Goal: Task Accomplishment & Management: Complete application form

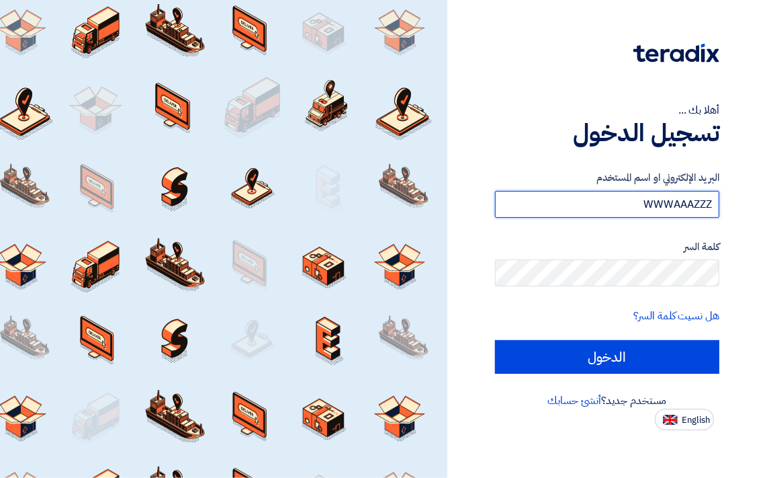
click at [613, 199] on input "WWWAAAZZZ" at bounding box center [607, 204] width 224 height 27
type input "W"
type input "[EMAIL_ADDRESS][DOMAIN_NAME]"
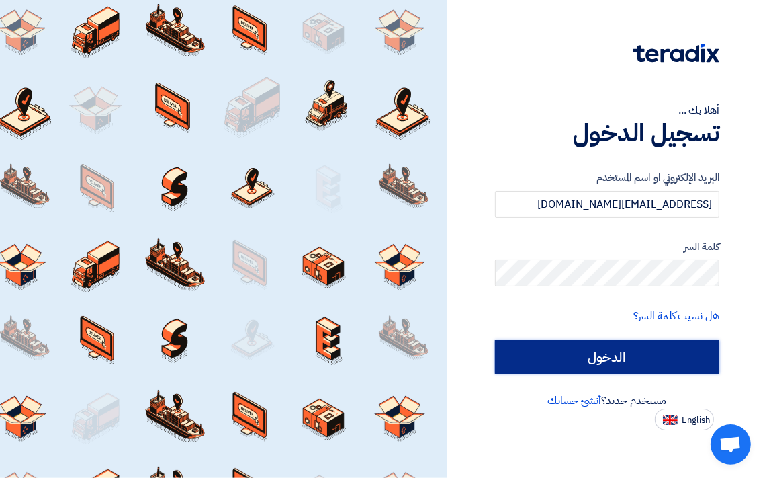
click at [606, 360] on input "الدخول" at bounding box center [607, 357] width 224 height 34
click at [657, 359] on input "الدخول" at bounding box center [607, 357] width 224 height 34
click at [595, 352] on input "الدخول" at bounding box center [607, 357] width 224 height 34
click at [495, 340] on input "الدخول" at bounding box center [607, 357] width 224 height 34
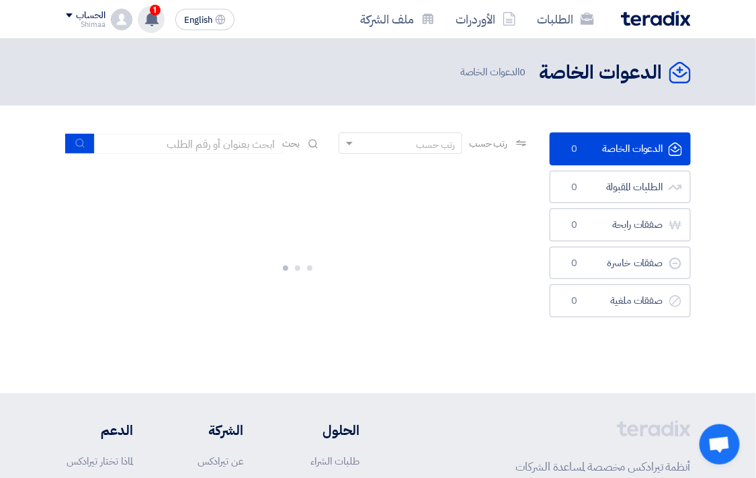
click at [146, 17] on use at bounding box center [151, 18] width 13 height 15
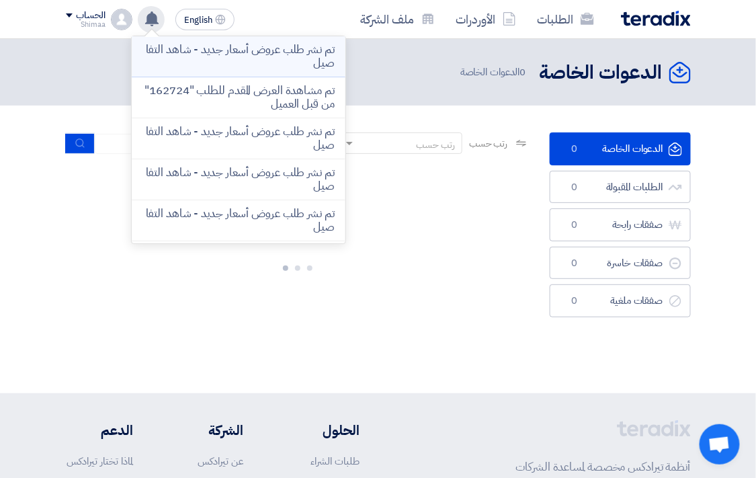
click at [296, 50] on p "تم نشر طلب عروض أسعار جديد - شاهد التفاصيل" at bounding box center [238, 56] width 192 height 27
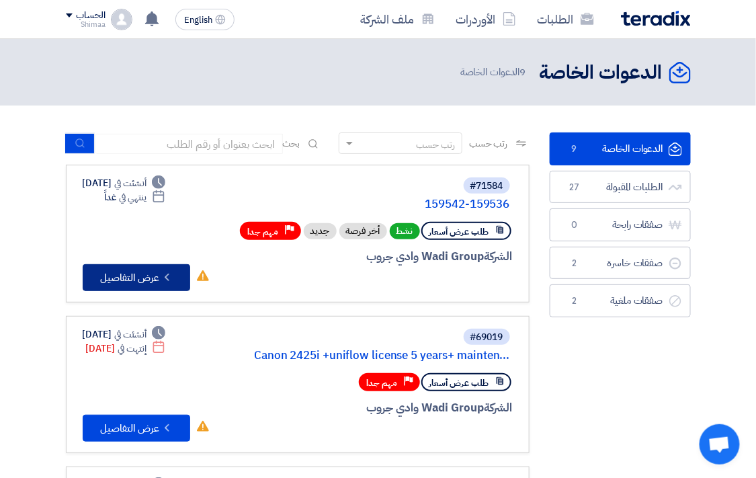
click at [163, 271] on icon "Check details" at bounding box center [167, 277] width 13 height 13
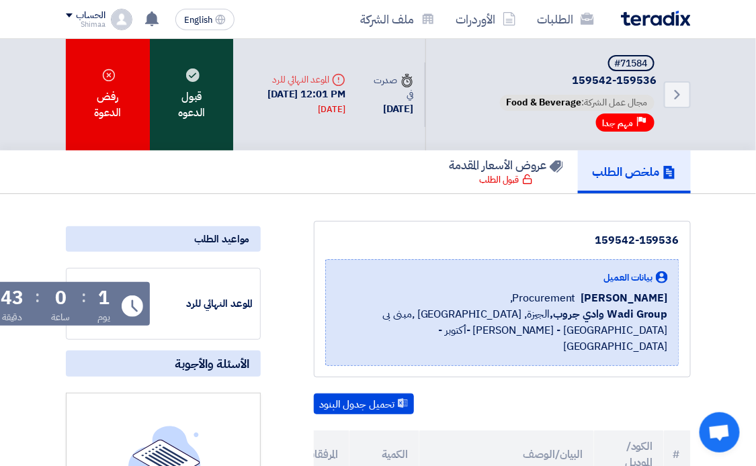
click at [186, 98] on div "قبول الدعوه" at bounding box center [191, 95] width 83 height 112
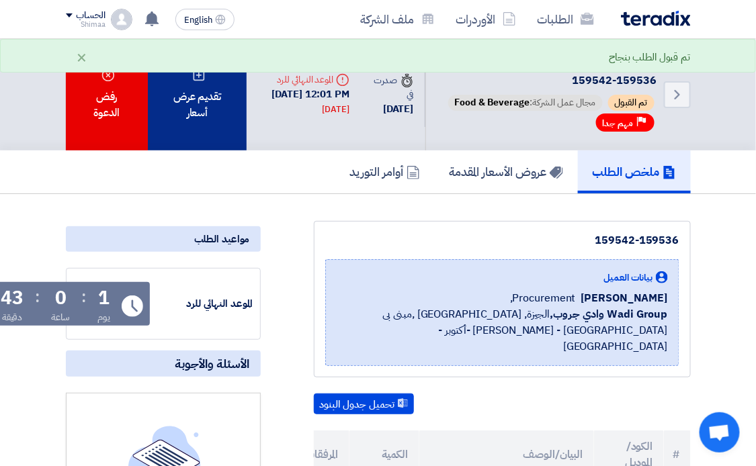
click at [179, 99] on div "تقديم عرض أسعار" at bounding box center [197, 95] width 99 height 112
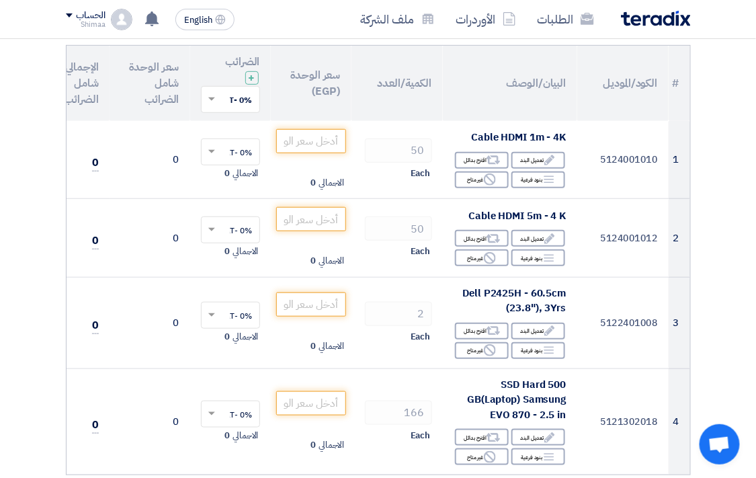
scroll to position [75, 0]
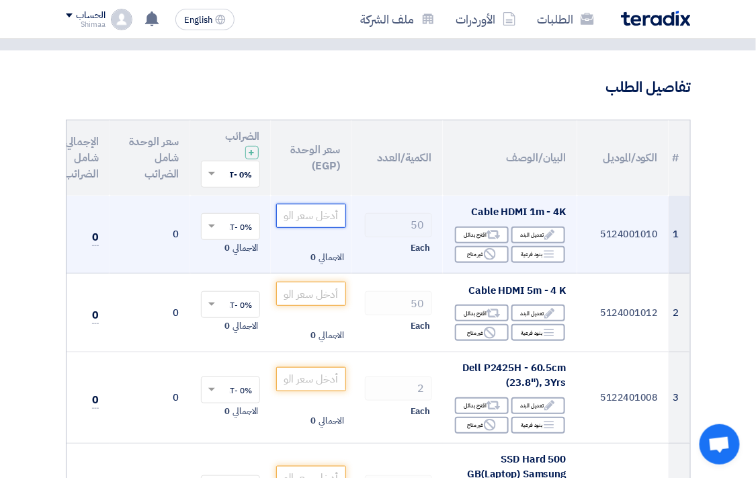
click at [312, 217] on input "number" at bounding box center [311, 216] width 70 height 24
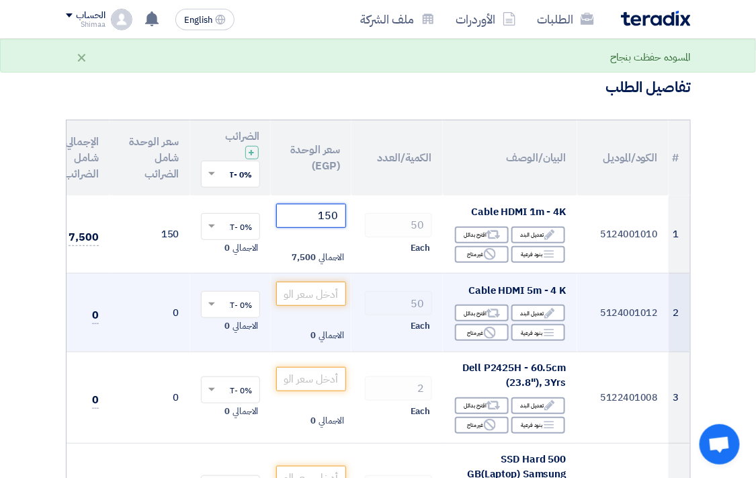
type input "150"
click at [392, 282] on td "50 Each" at bounding box center [396, 312] width 91 height 79
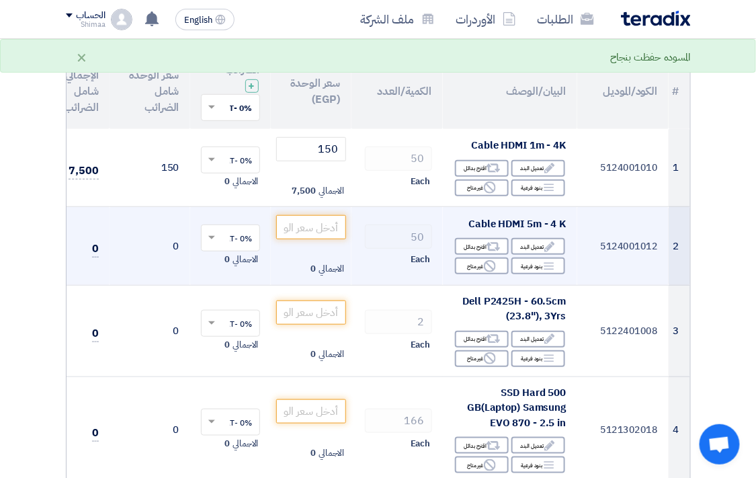
scroll to position [149, 0]
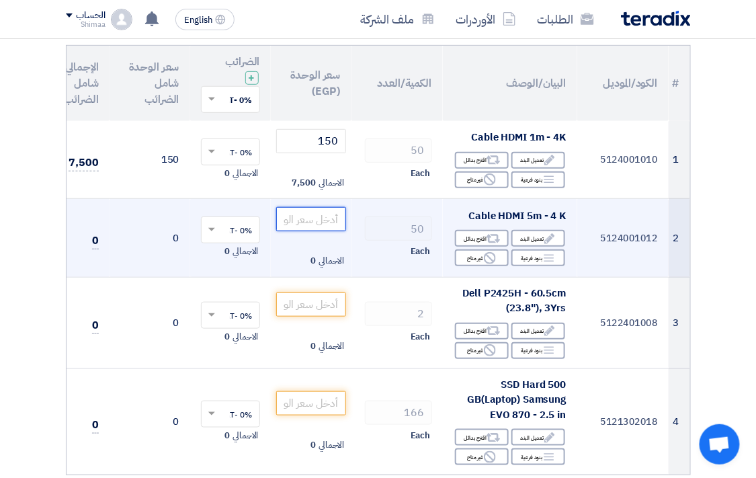
click at [318, 216] on input "number" at bounding box center [311, 219] width 70 height 24
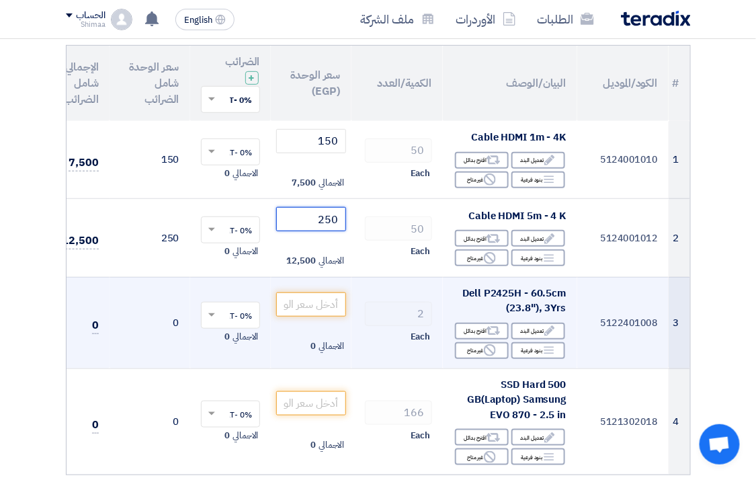
type input "250"
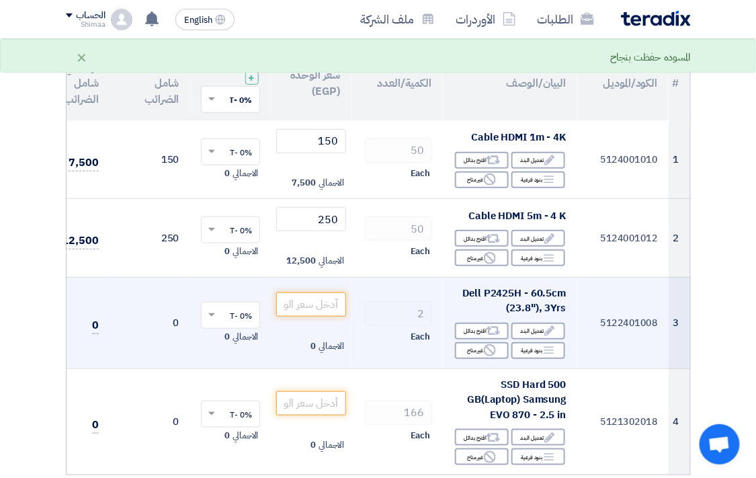
drag, startPoint x: 578, startPoint y: 291, endPoint x: 564, endPoint y: 292, distance: 13.5
click at [564, 292] on tr "3 5122401008 Dell P2425H - 60.5cm (23.8"), 3Yrs Edit تعديل البند Alternative اق…" at bounding box center [341, 322] width 697 height 91
click at [613, 294] on td "5122401008" at bounding box center [622, 322] width 91 height 91
drag, startPoint x: 466, startPoint y: 289, endPoint x: 564, endPoint y: 292, distance: 98.8
click at [564, 292] on span "Dell P2425H - 60.5cm (23.8"), 3Yrs" at bounding box center [513, 301] width 103 height 30
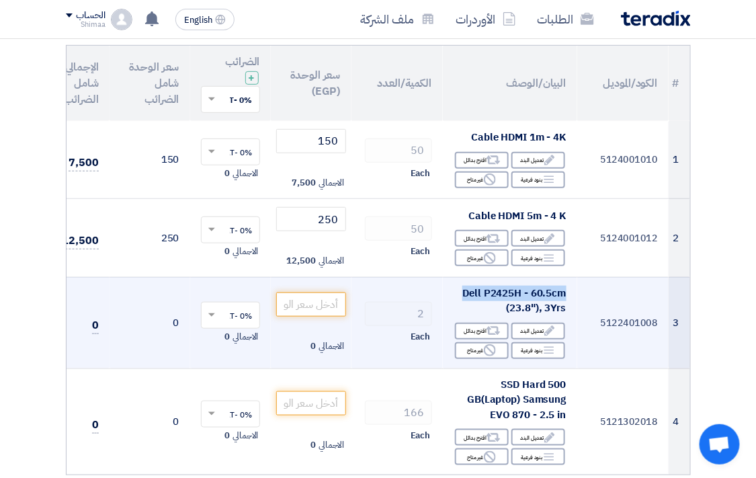
copy span "Dell P2425H - 60.5cm"
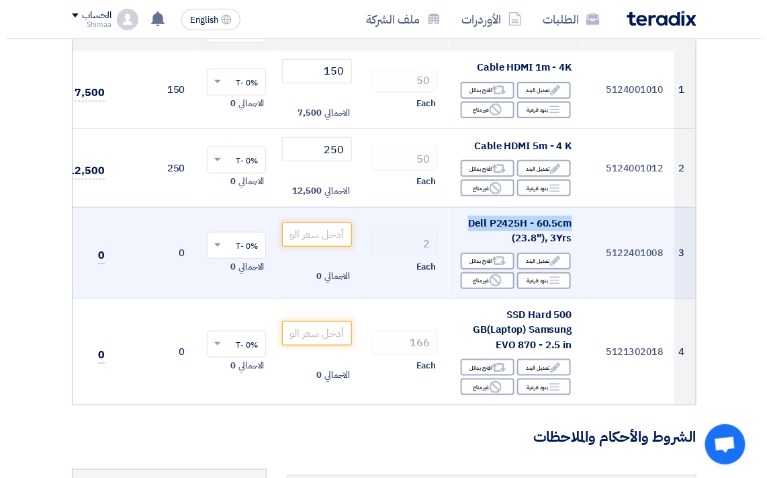
scroll to position [224, 0]
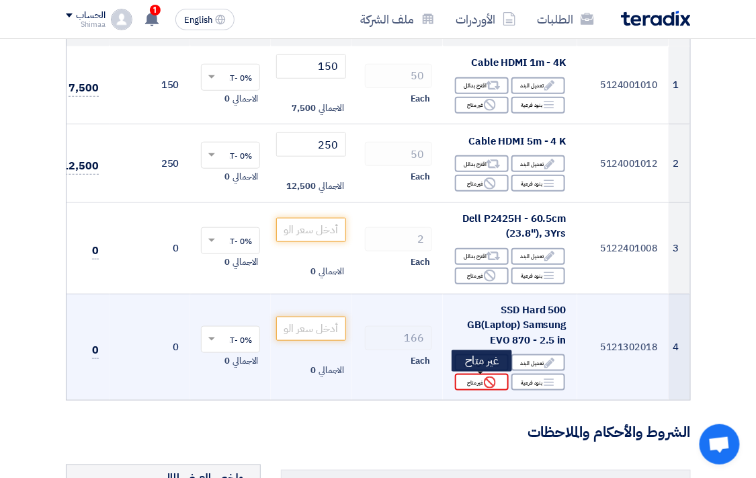
click at [484, 386] on icon "Reject" at bounding box center [490, 382] width 12 height 12
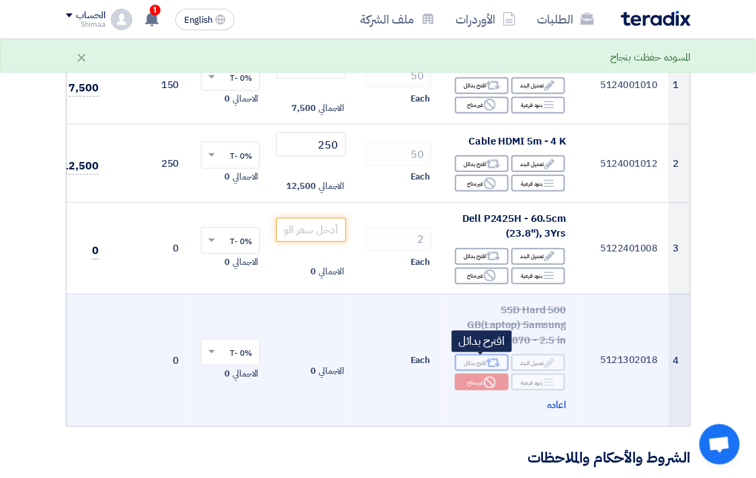
click at [484, 365] on div "Alternative اقترح بدائل" at bounding box center [482, 362] width 54 height 17
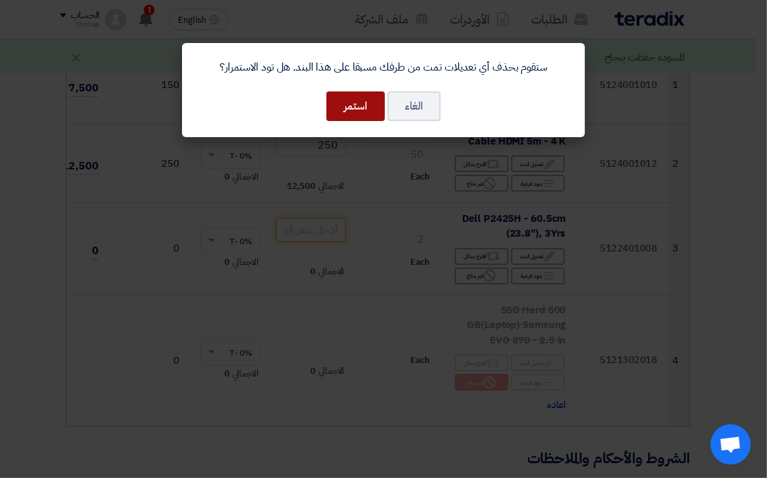
click at [351, 105] on button "استمر" at bounding box center [356, 106] width 58 height 30
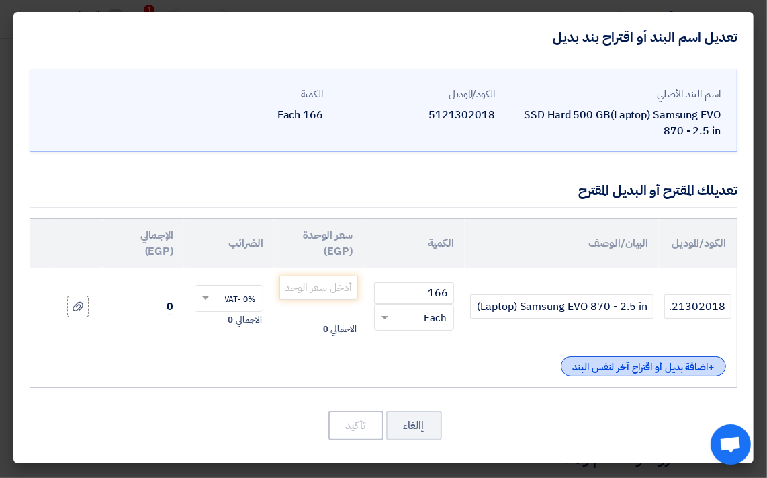
click at [630, 367] on div "+ اضافة بديل أو اقتراح آخر لنفس البند" at bounding box center [643, 366] width 165 height 20
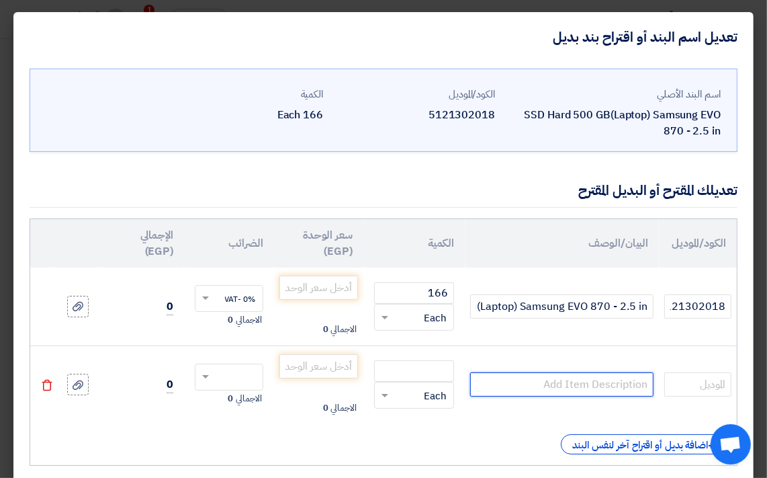
click at [617, 386] on input "text" at bounding box center [561, 384] width 183 height 24
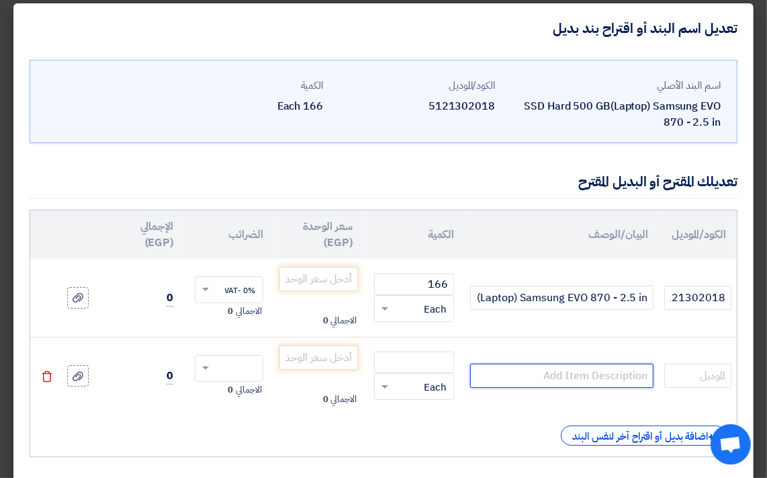
scroll to position [0, 0]
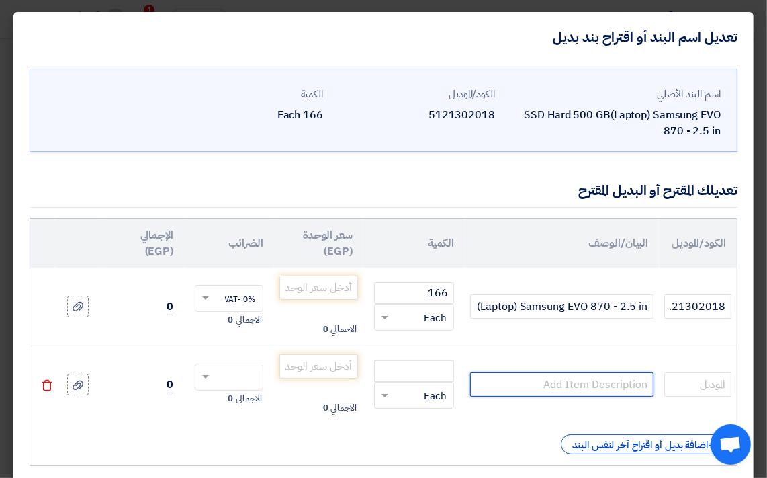
click at [535, 375] on input "text" at bounding box center [561, 384] width 183 height 24
click at [540, 388] on input "text" at bounding box center [561, 384] width 183 height 24
type input "king stun 480G 2.5 hnch"
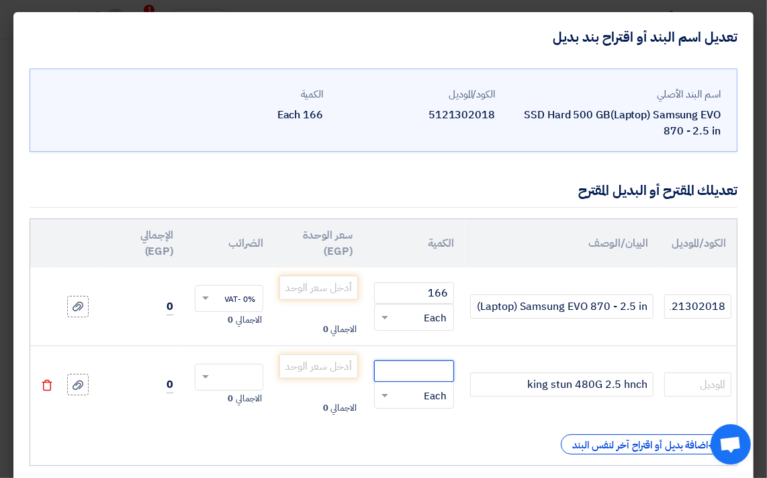
click at [441, 366] on input "number" at bounding box center [414, 370] width 80 height 21
type input "166"
click at [337, 361] on input "number" at bounding box center [318, 366] width 79 height 24
type input "2"
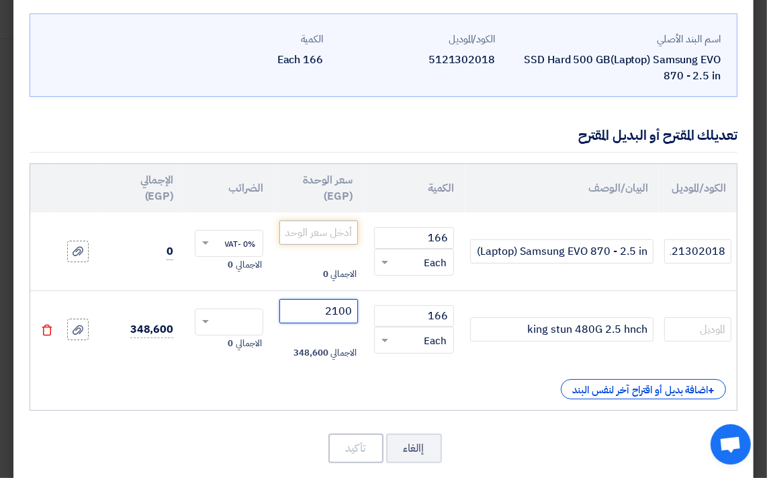
scroll to position [75, 0]
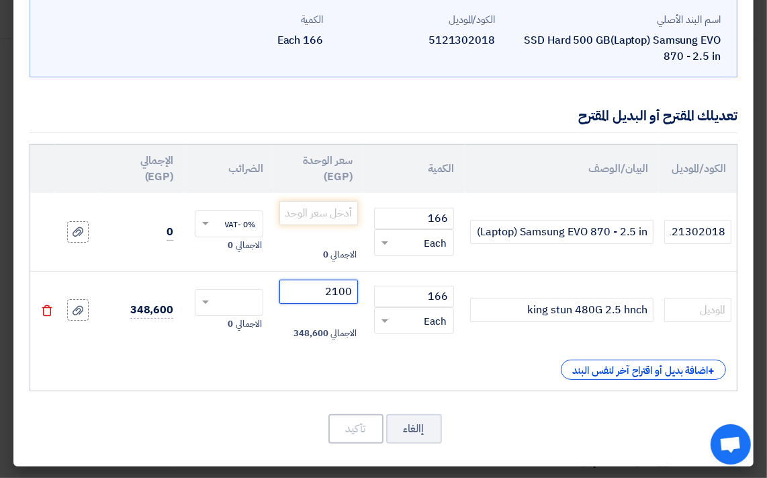
type input "2100"
click at [432, 430] on button "إالغاء" at bounding box center [414, 429] width 56 height 30
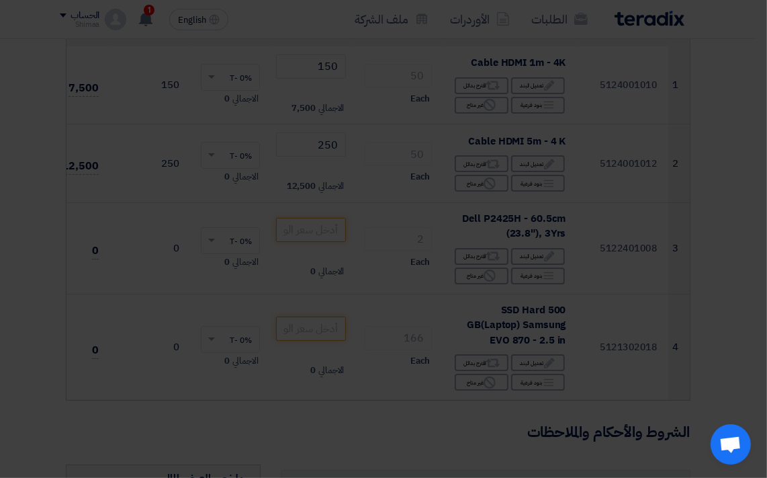
scroll to position [0, 0]
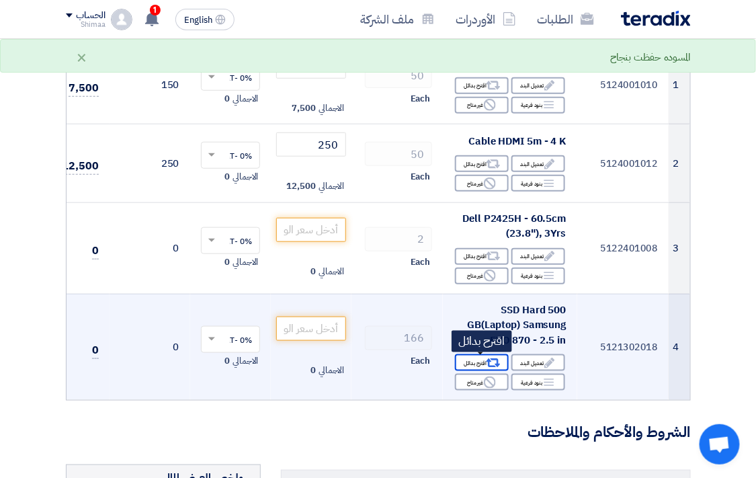
click at [475, 360] on div "Alternative اقترح بدائل" at bounding box center [482, 362] width 54 height 17
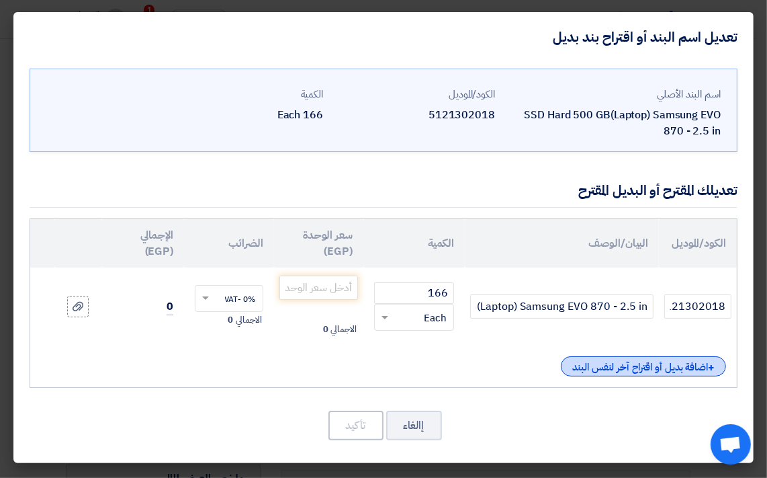
click at [634, 363] on div "+ اضافة بديل أو اقتراح آخر لنفس البند" at bounding box center [643, 366] width 165 height 20
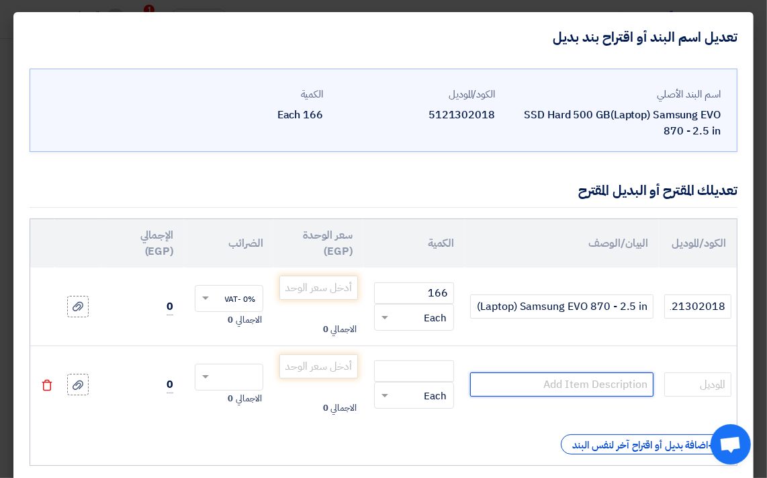
click at [539, 386] on input "text" at bounding box center [561, 384] width 183 height 24
drag, startPoint x: 606, startPoint y: 386, endPoint x: 674, endPoint y: 351, distance: 76.3
click at [674, 351] on td at bounding box center [698, 384] width 78 height 78
click at [607, 387] on input "king stom 480G" at bounding box center [561, 384] width 183 height 24
click at [619, 388] on input "king [PERSON_NAME] 480G" at bounding box center [561, 384] width 183 height 24
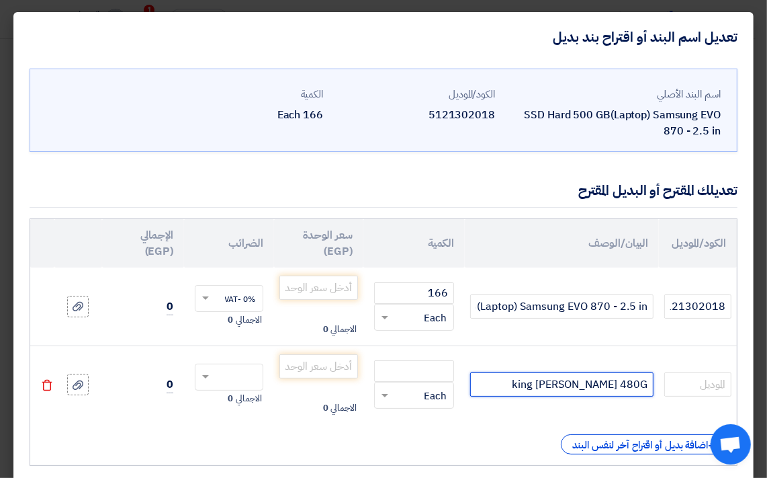
click at [650, 386] on input "king [PERSON_NAME] 480G" at bounding box center [561, 384] width 183 height 24
click at [646, 382] on input "2.5 king stun 480G" at bounding box center [561, 384] width 183 height 24
click at [548, 387] on input "2.5 king stun 480G" at bounding box center [561, 384] width 183 height 24
type input "2.5 king stun 480G inch"
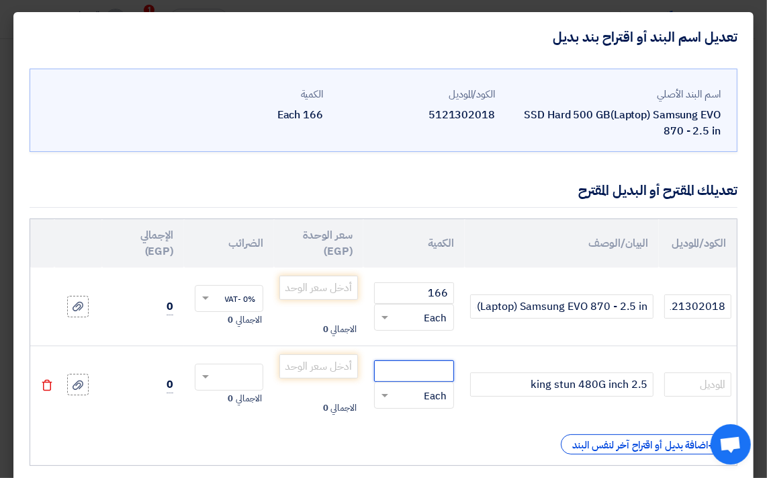
click at [425, 368] on input "number" at bounding box center [414, 370] width 80 height 21
type input "2"
type input "166"
click at [324, 359] on input "number" at bounding box center [318, 366] width 79 height 24
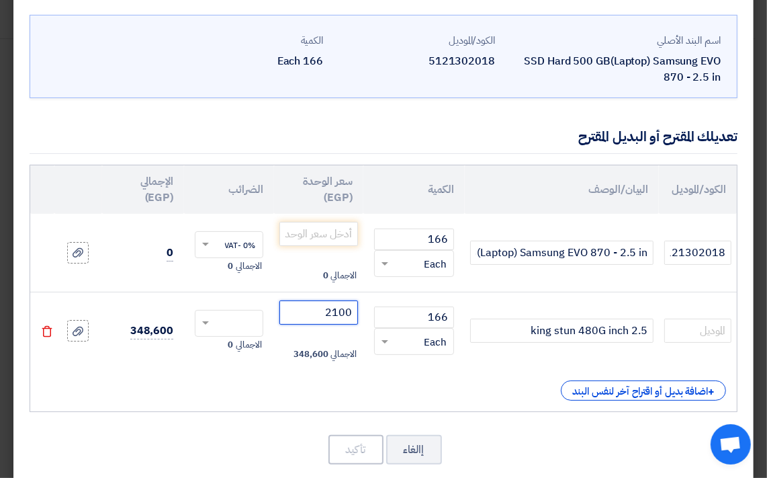
scroll to position [75, 0]
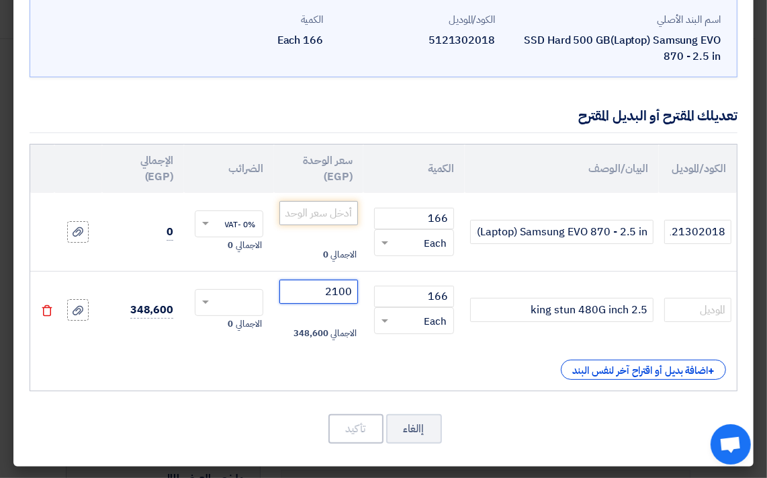
type input "2100"
click at [317, 218] on input "number" at bounding box center [318, 213] width 79 height 24
click at [290, 212] on input "00000000" at bounding box center [318, 213] width 79 height 24
type input "0"
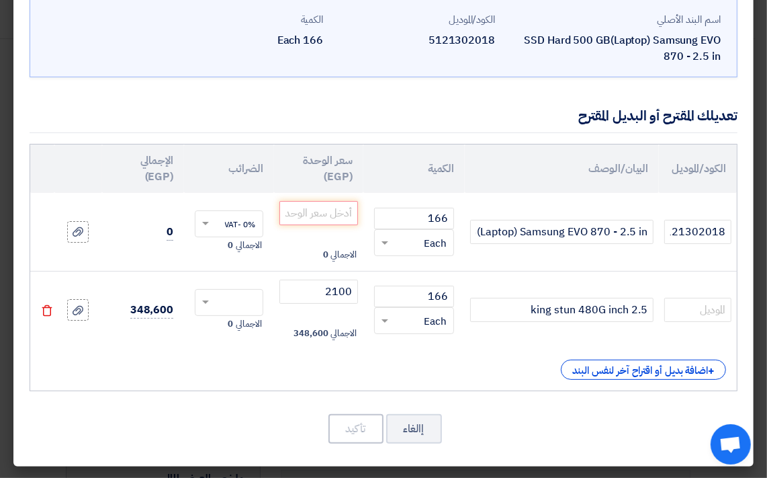
click at [314, 247] on div "الاجمالي 0" at bounding box center [318, 255] width 79 height 16
click at [333, 214] on input "number" at bounding box center [318, 213] width 79 height 24
click at [340, 209] on input "number" at bounding box center [318, 213] width 79 height 24
click at [327, 209] on input "number" at bounding box center [318, 213] width 79 height 24
click at [601, 365] on div "+ اضافة بديل أو اقتراح آخر لنفس البند" at bounding box center [643, 369] width 165 height 20
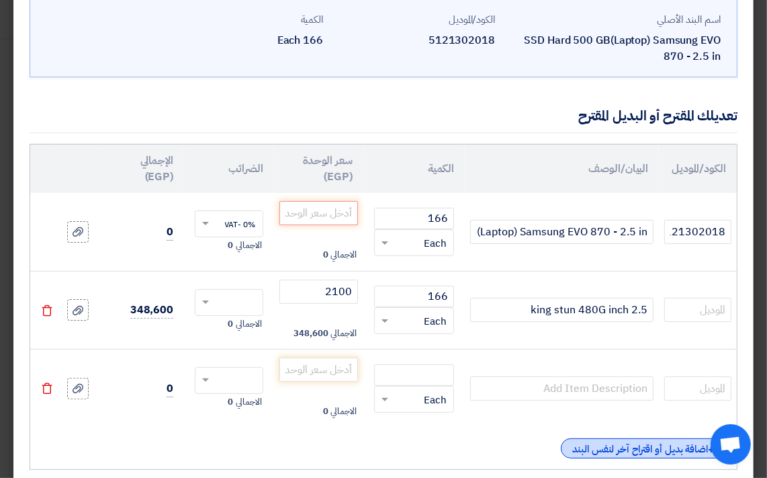
click at [601, 365] on td at bounding box center [562, 388] width 194 height 78
drag, startPoint x: 601, startPoint y: 365, endPoint x: 662, endPoint y: 442, distance: 98.5
click at [662, 442] on div "+ اضافة بديل أو اقتراح آخر لنفس البند" at bounding box center [643, 448] width 165 height 20
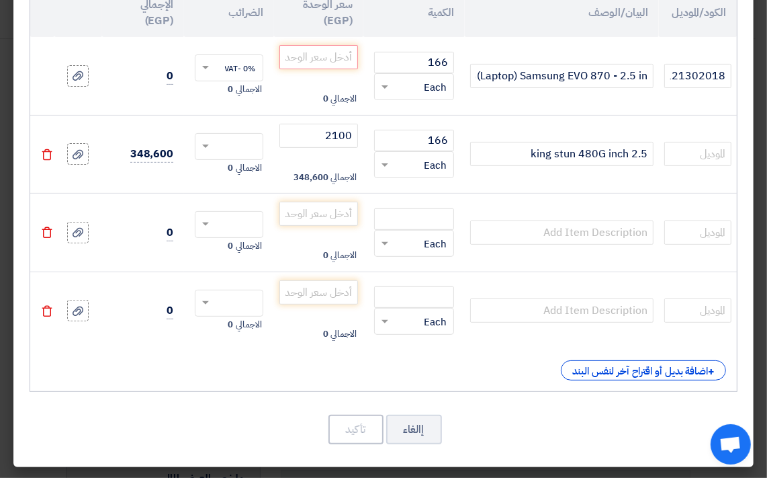
scroll to position [231, 0]
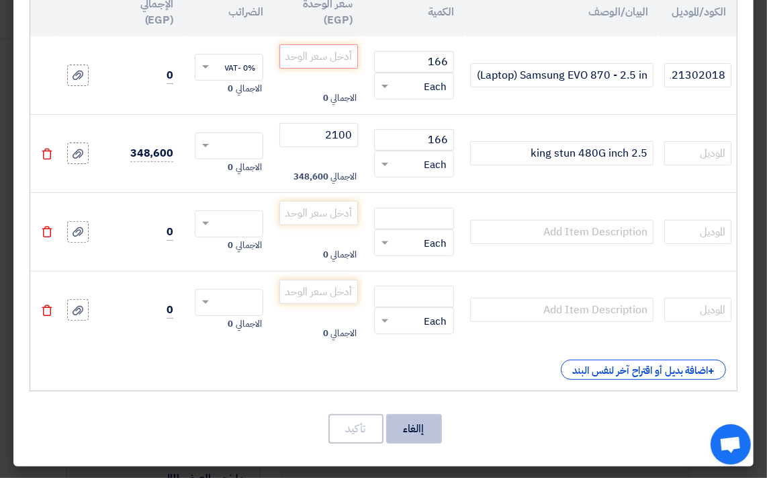
click at [407, 425] on button "إالغاء" at bounding box center [414, 429] width 56 height 30
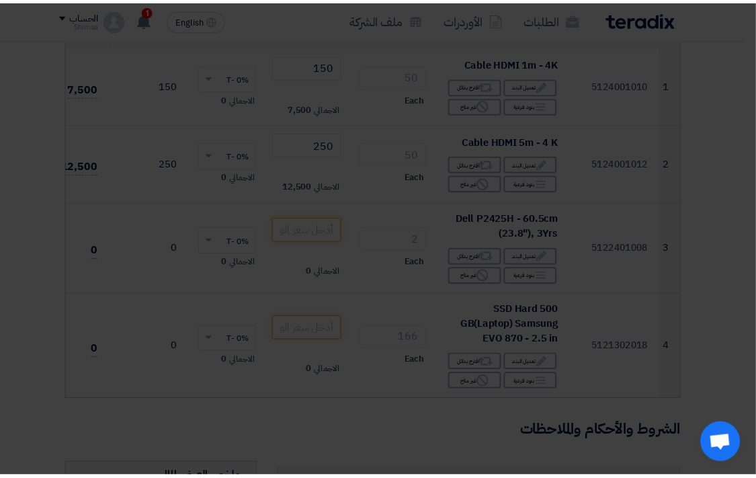
scroll to position [0, 0]
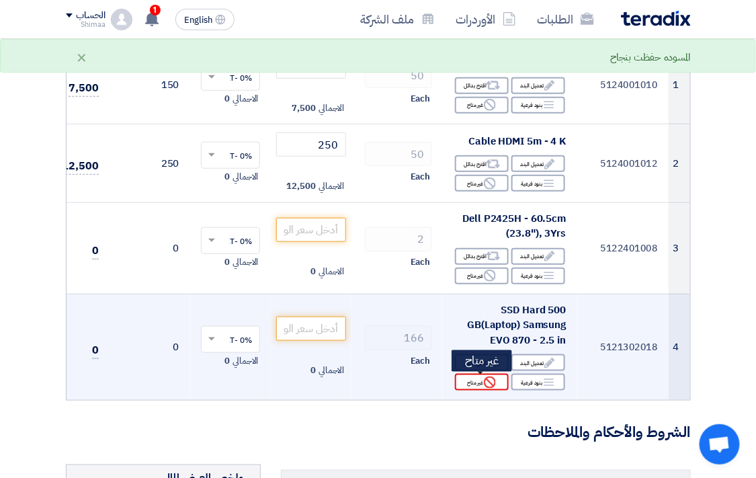
click at [494, 380] on use at bounding box center [490, 382] width 12 height 12
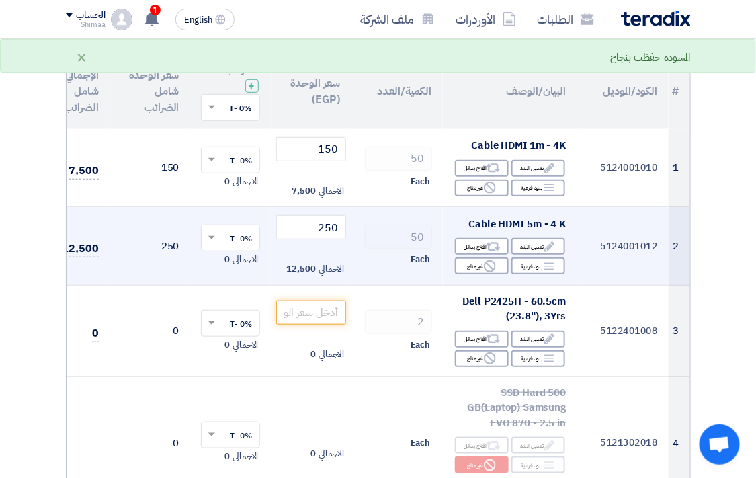
scroll to position [149, 0]
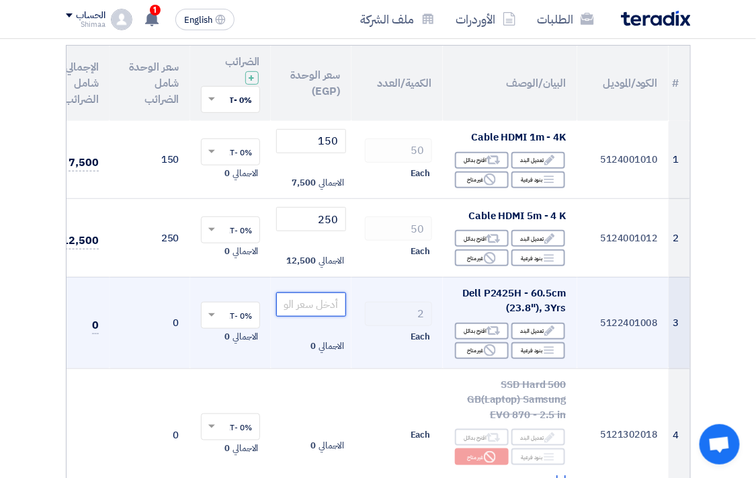
click at [304, 300] on input "number" at bounding box center [311, 304] width 70 height 24
